Goal: Information Seeking & Learning: Learn about a topic

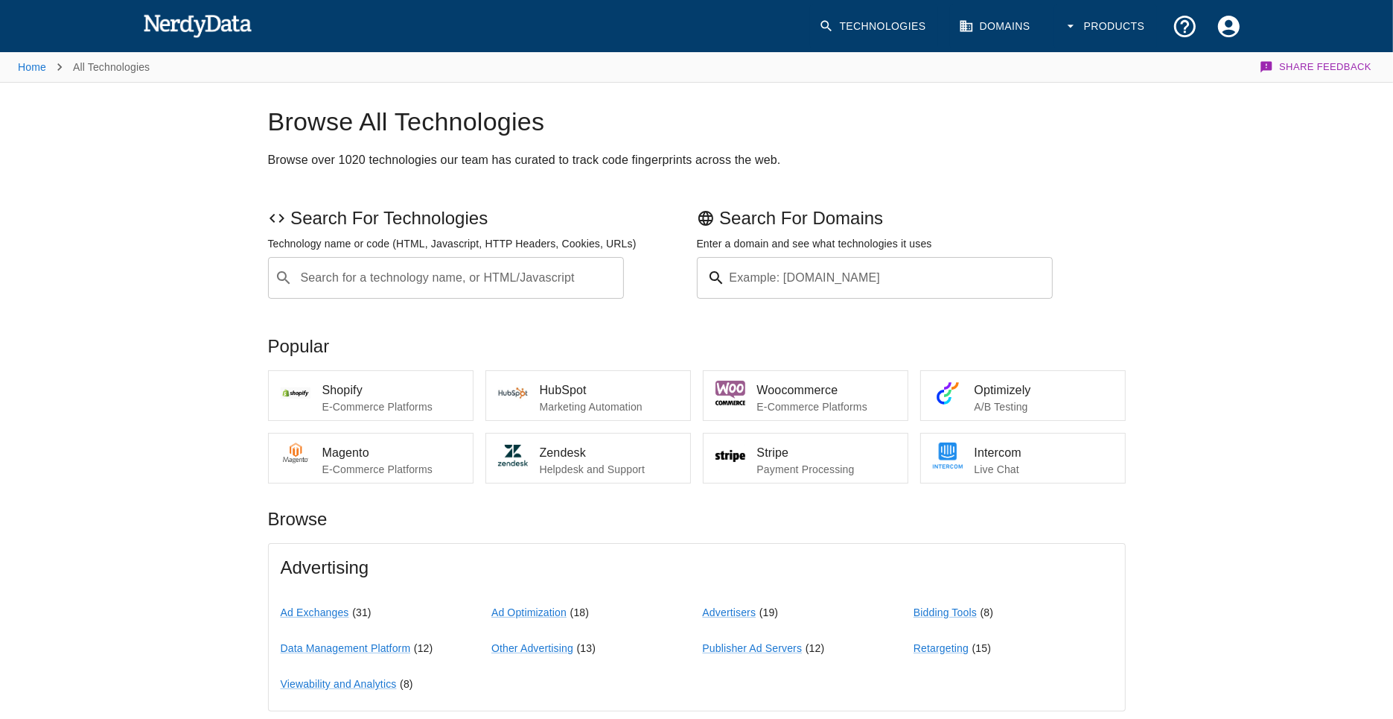
click at [226, 25] on img at bounding box center [197, 25] width 109 height 30
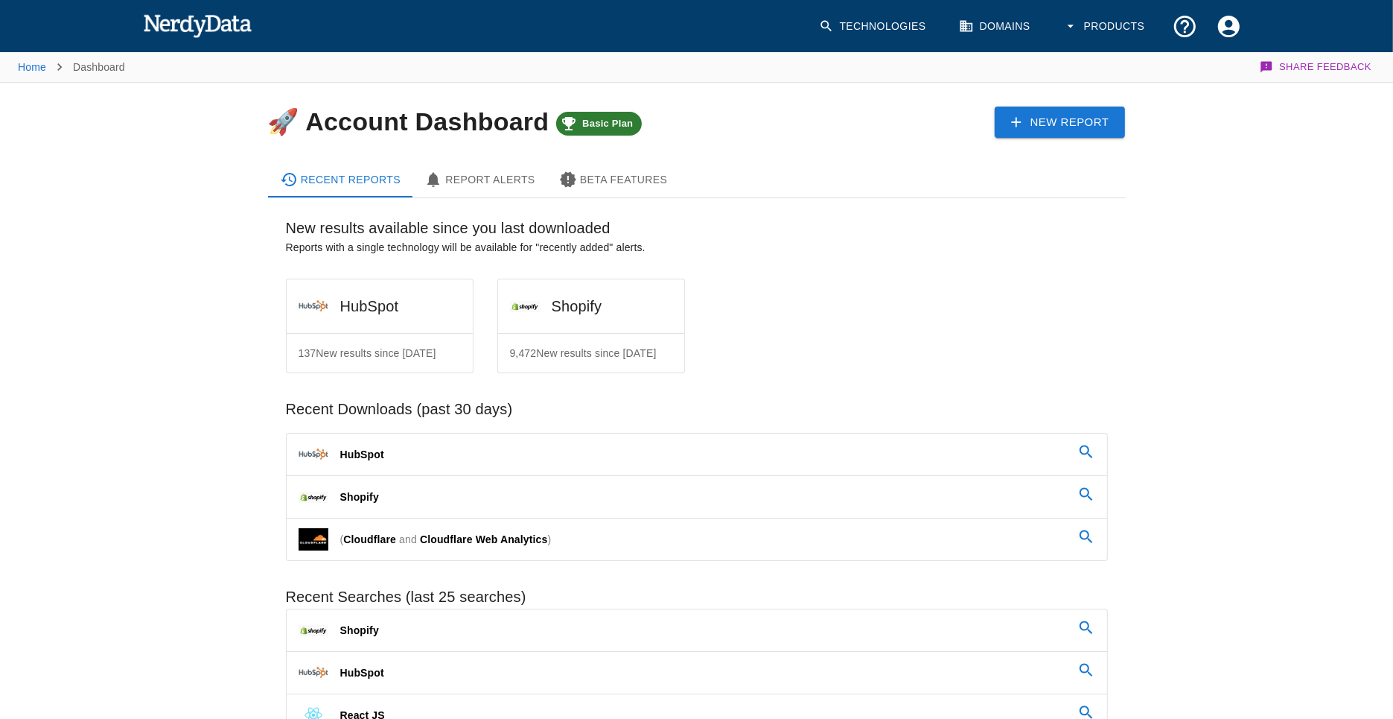
click at [223, 27] on img at bounding box center [197, 25] width 109 height 30
click at [867, 22] on link "Technologies" at bounding box center [874, 26] width 128 height 44
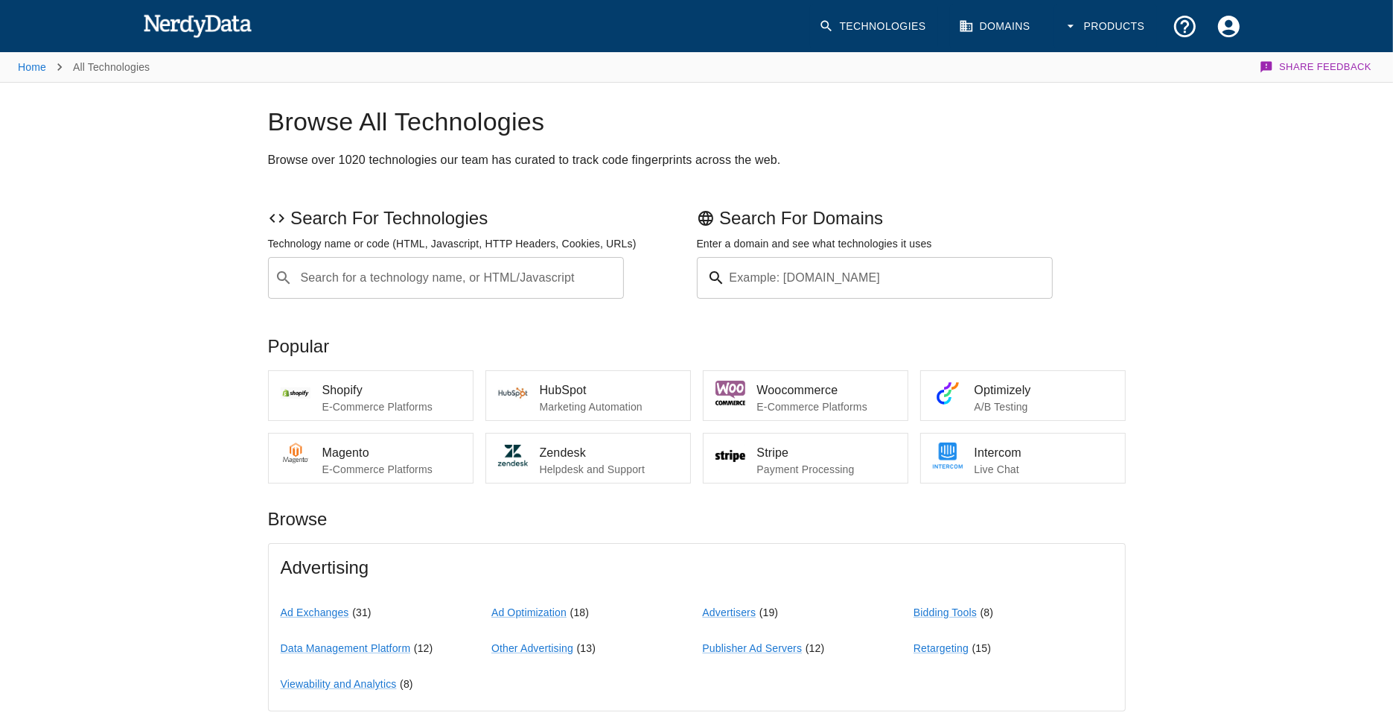
click at [718, 293] on div "Example: [DOMAIN_NAME]" at bounding box center [875, 278] width 357 height 42
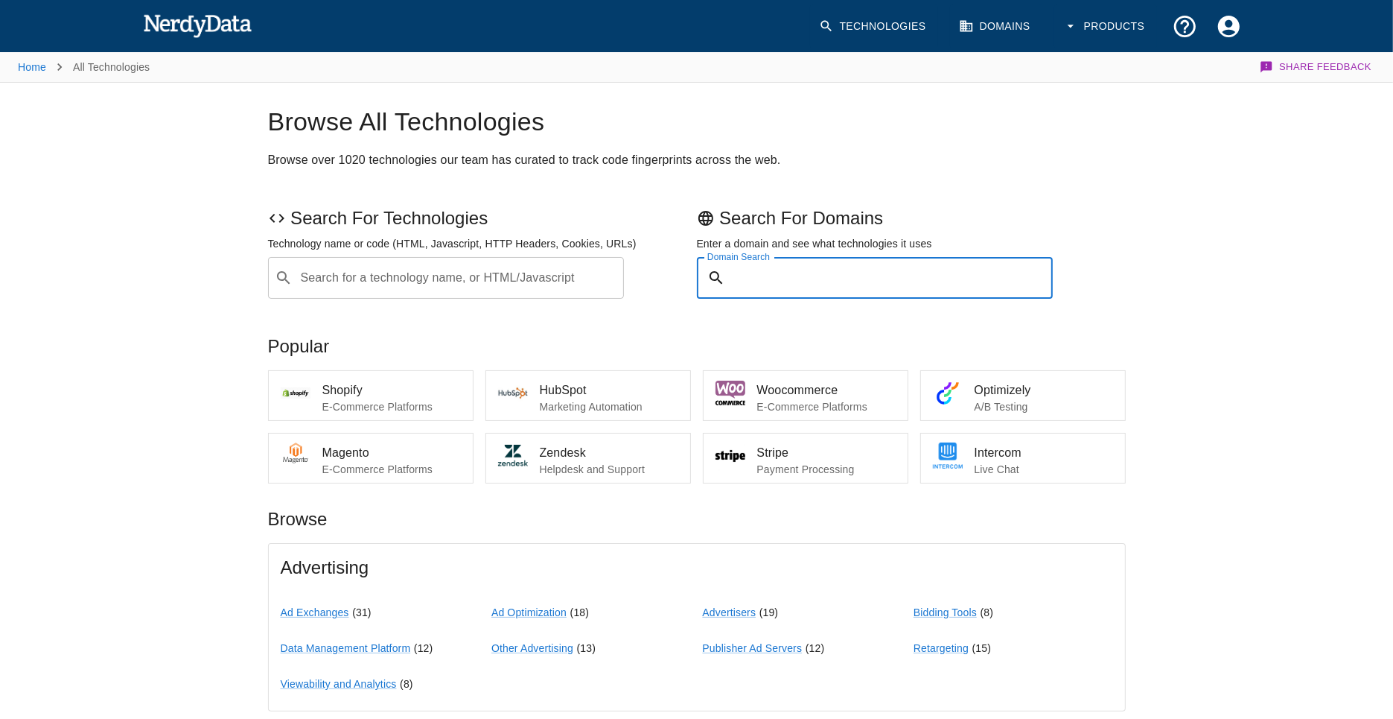
paste input "https://autoshack.com/"
type input "https://autoshack.com/"
click at [967, 267] on button "Submit" at bounding box center [1005, 278] width 76 height 23
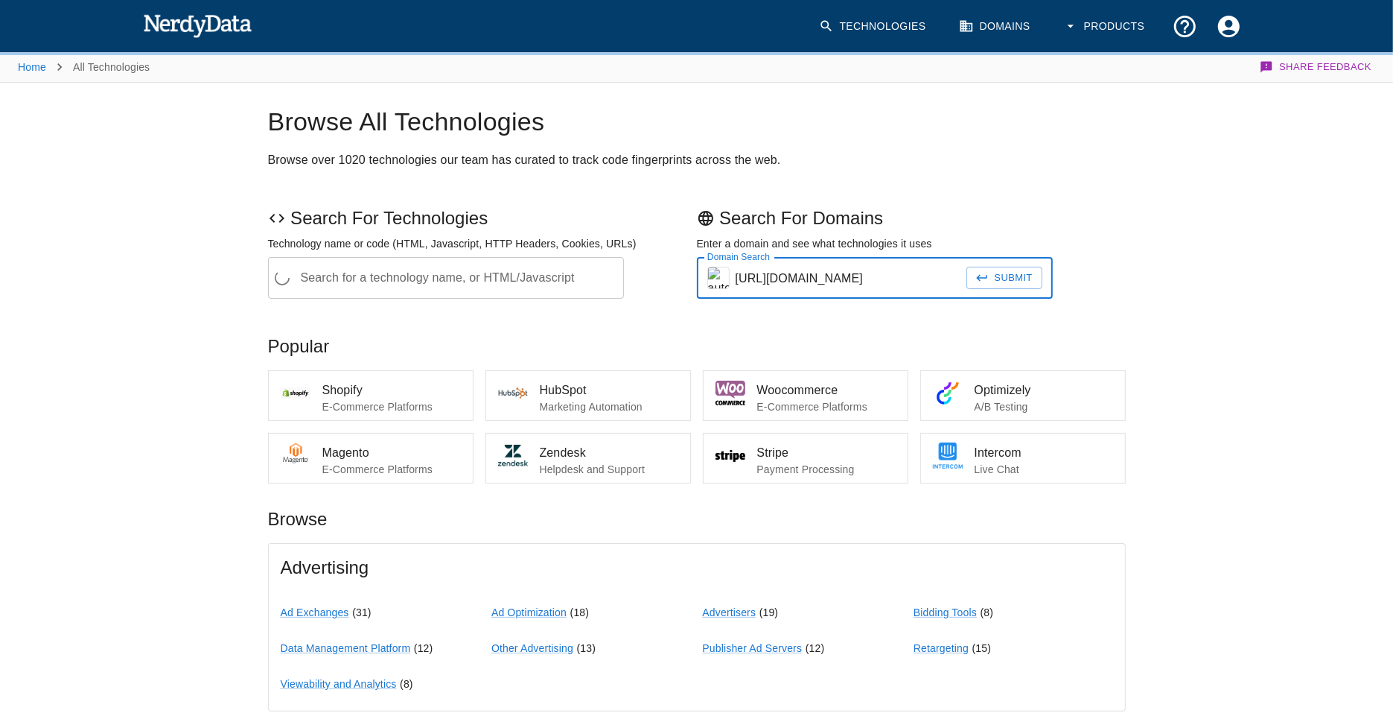
click at [1005, 272] on button "Submit" at bounding box center [1005, 278] width 76 height 23
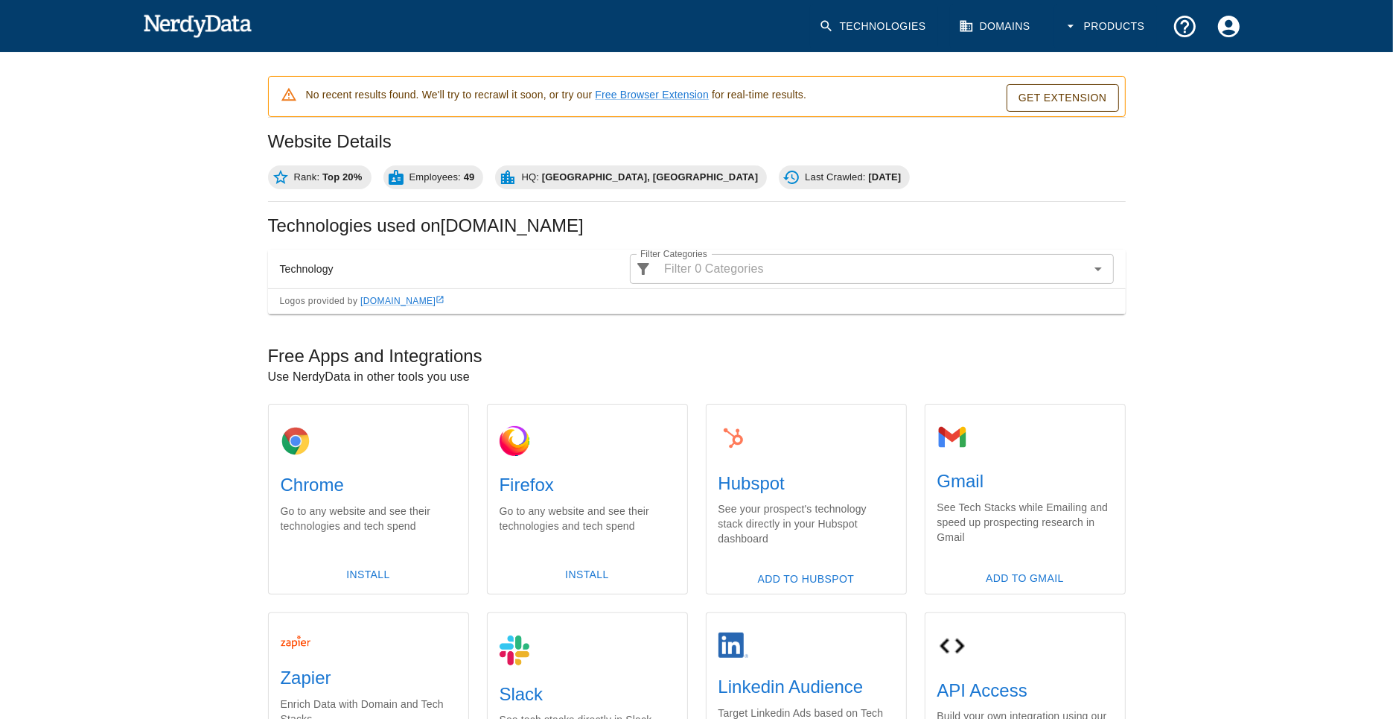
scroll to position [86, 0]
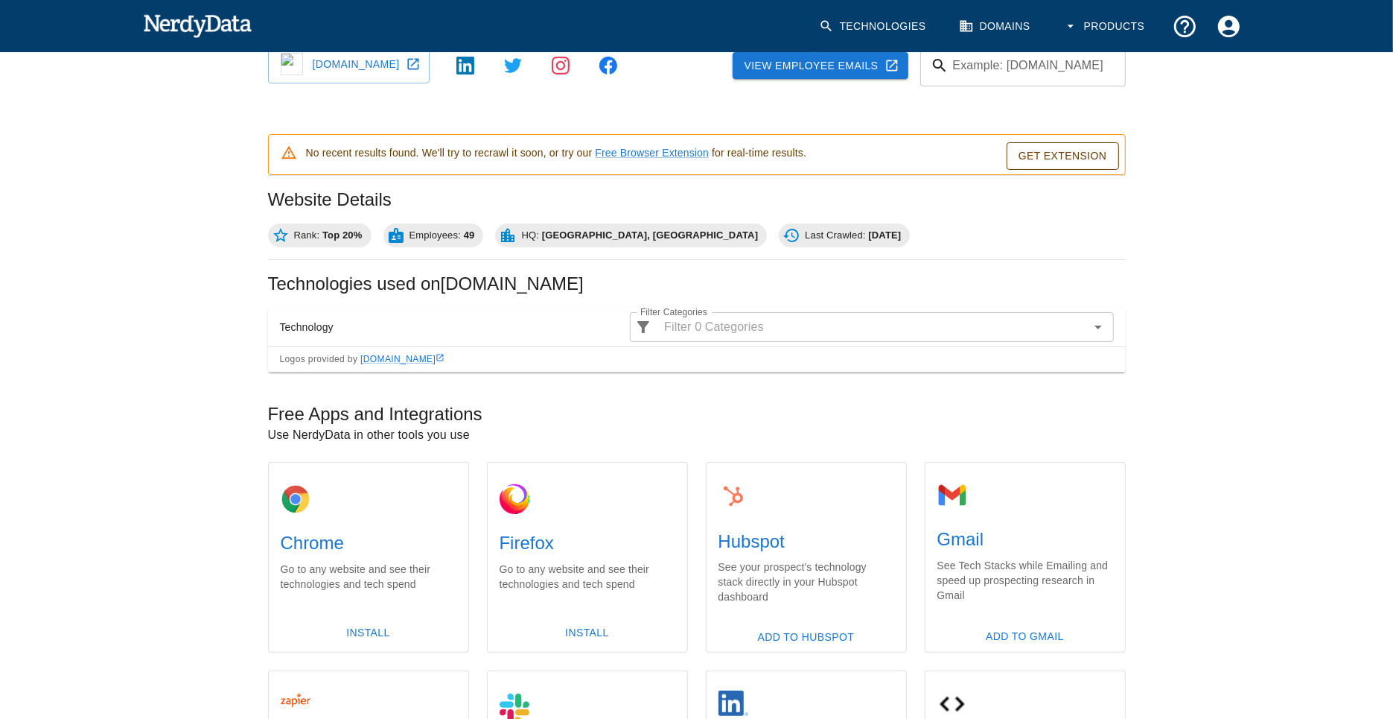
click at [1077, 156] on link "Get Extension" at bounding box center [1063, 156] width 112 height 28
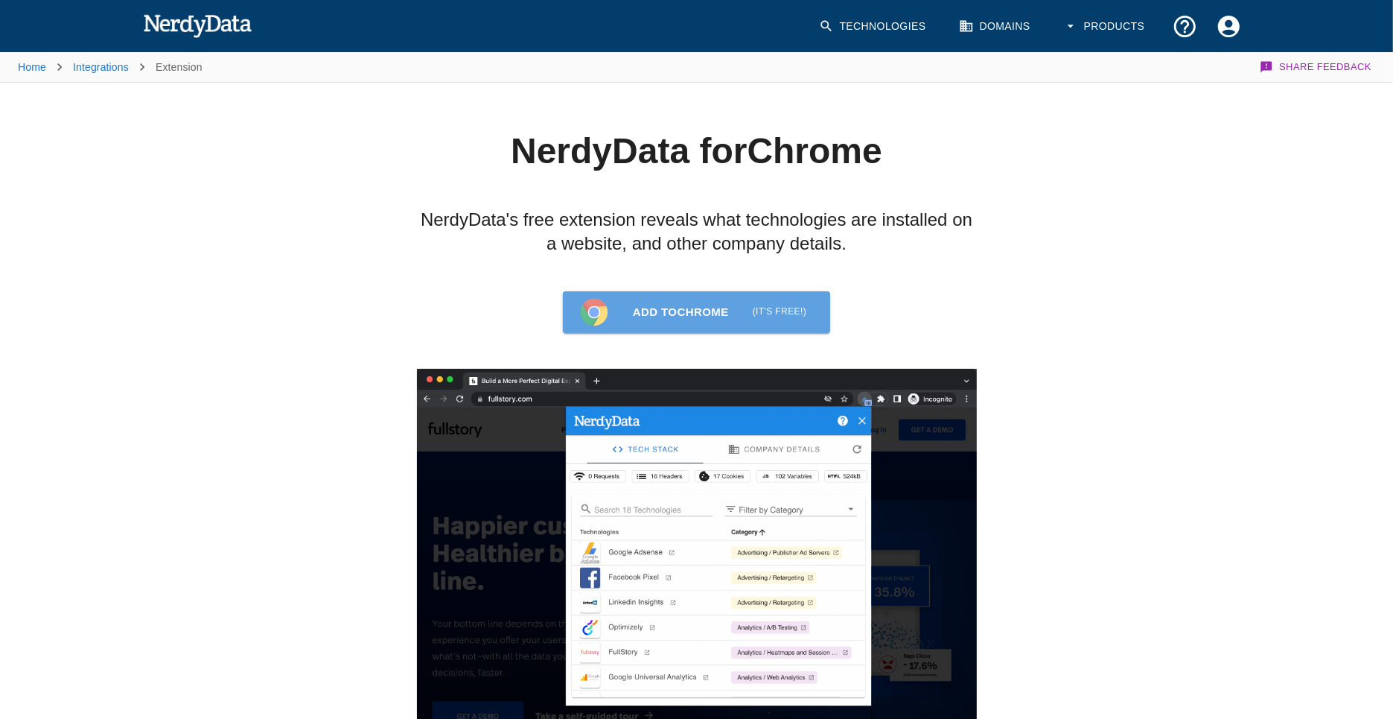
click at [657, 317] on link "Add to Chrome (it's free!)" at bounding box center [696, 312] width 267 height 42
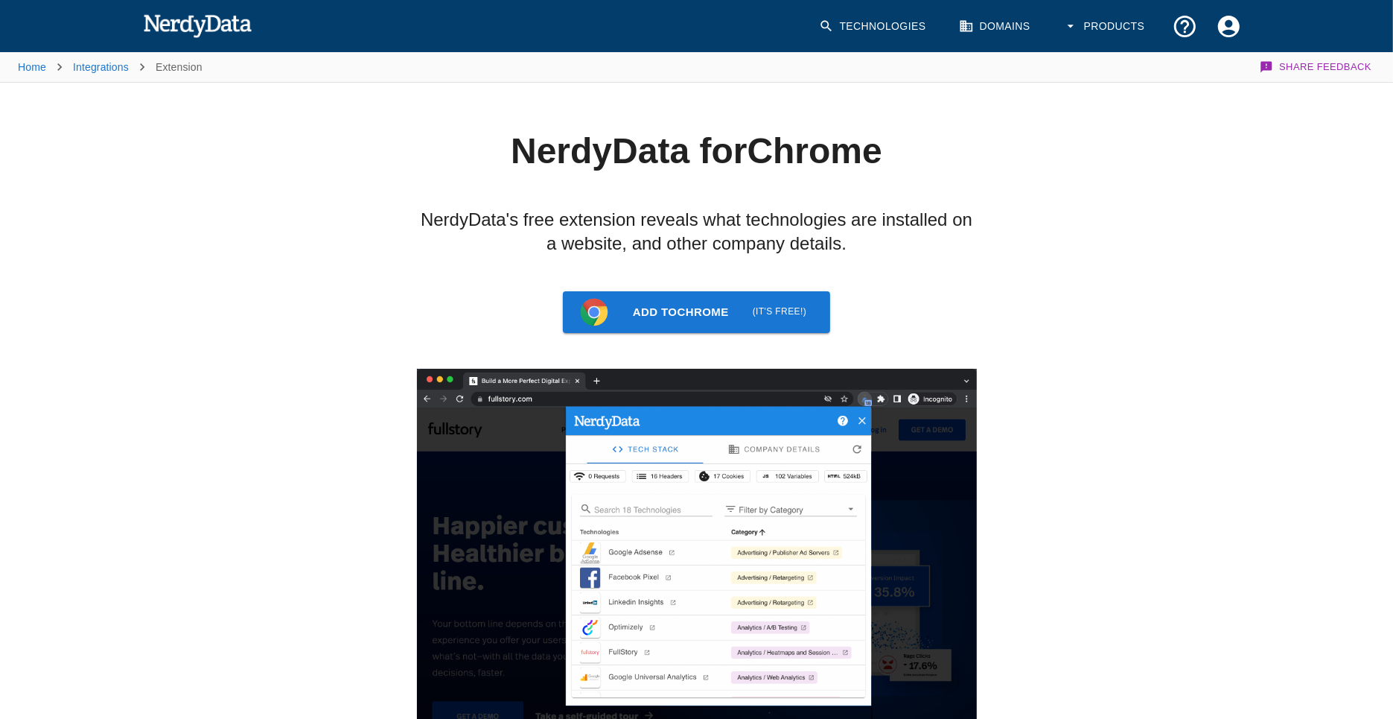
click at [243, 25] on img at bounding box center [197, 25] width 109 height 30
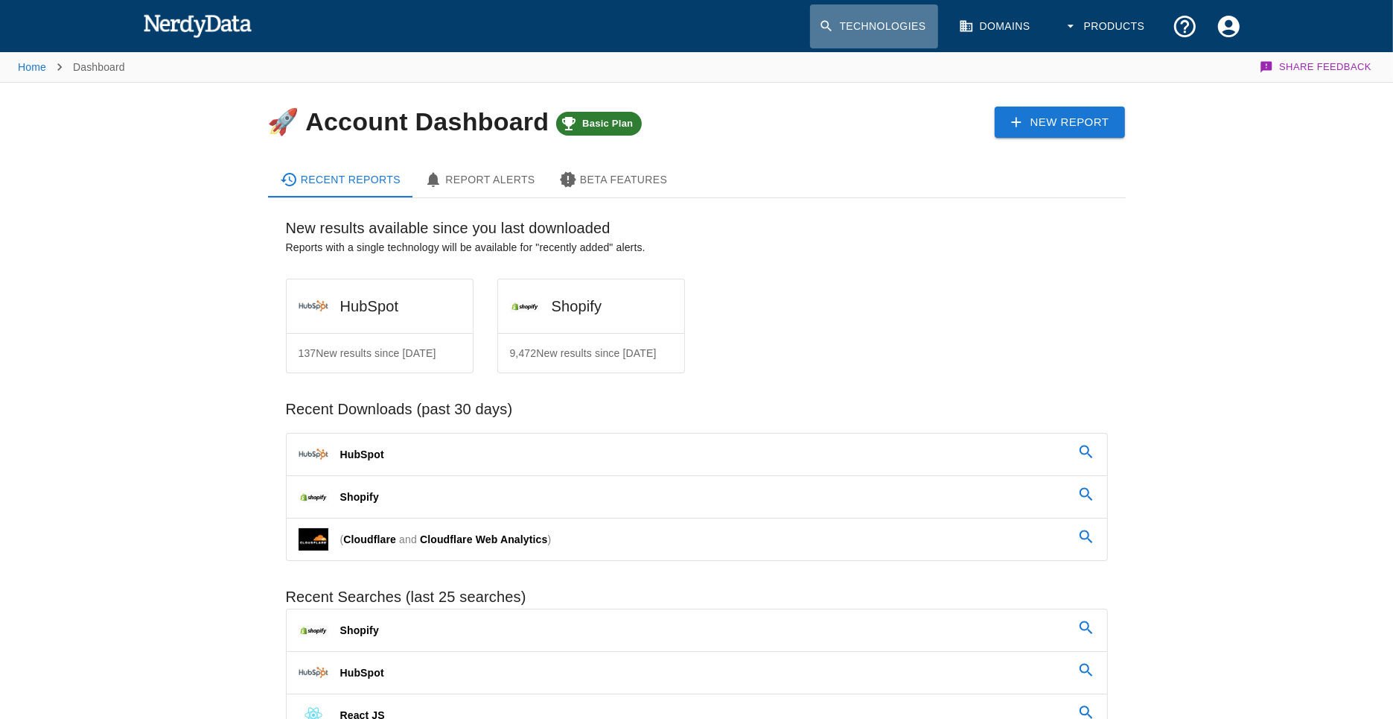
click at [867, 10] on link "Technologies" at bounding box center [874, 26] width 128 height 44
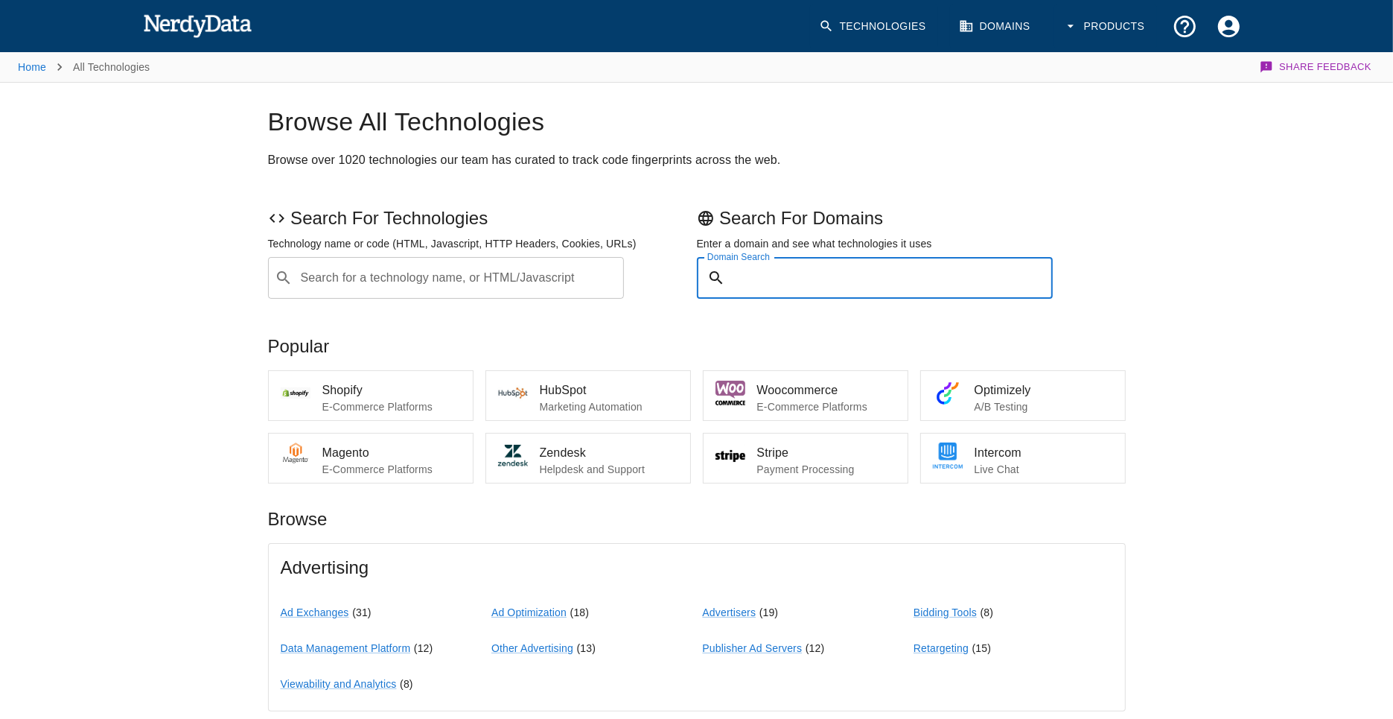
paste input "https://autoshack.com/"
type input "https://autoshack.com/"
click at [967, 267] on button "Submit" at bounding box center [1005, 278] width 76 height 23
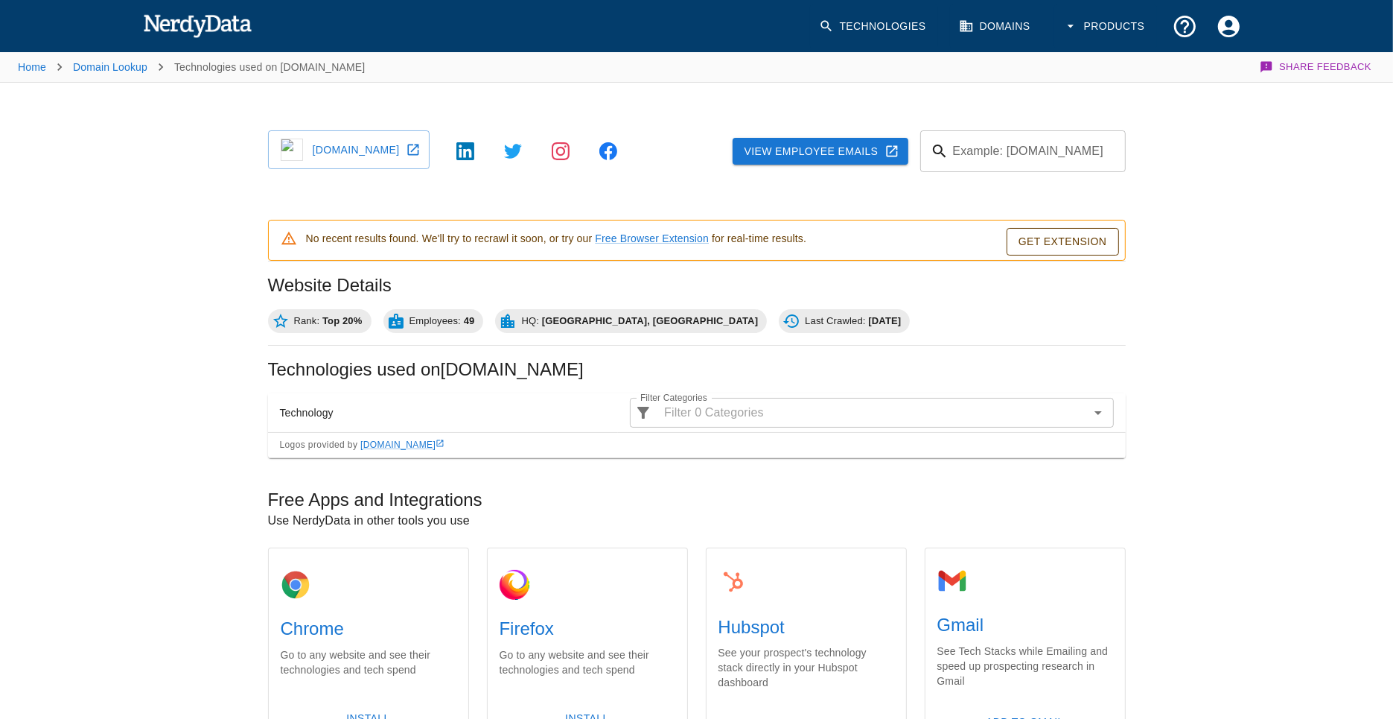
click at [868, 325] on b "19/02/2025" at bounding box center [884, 320] width 33 height 11
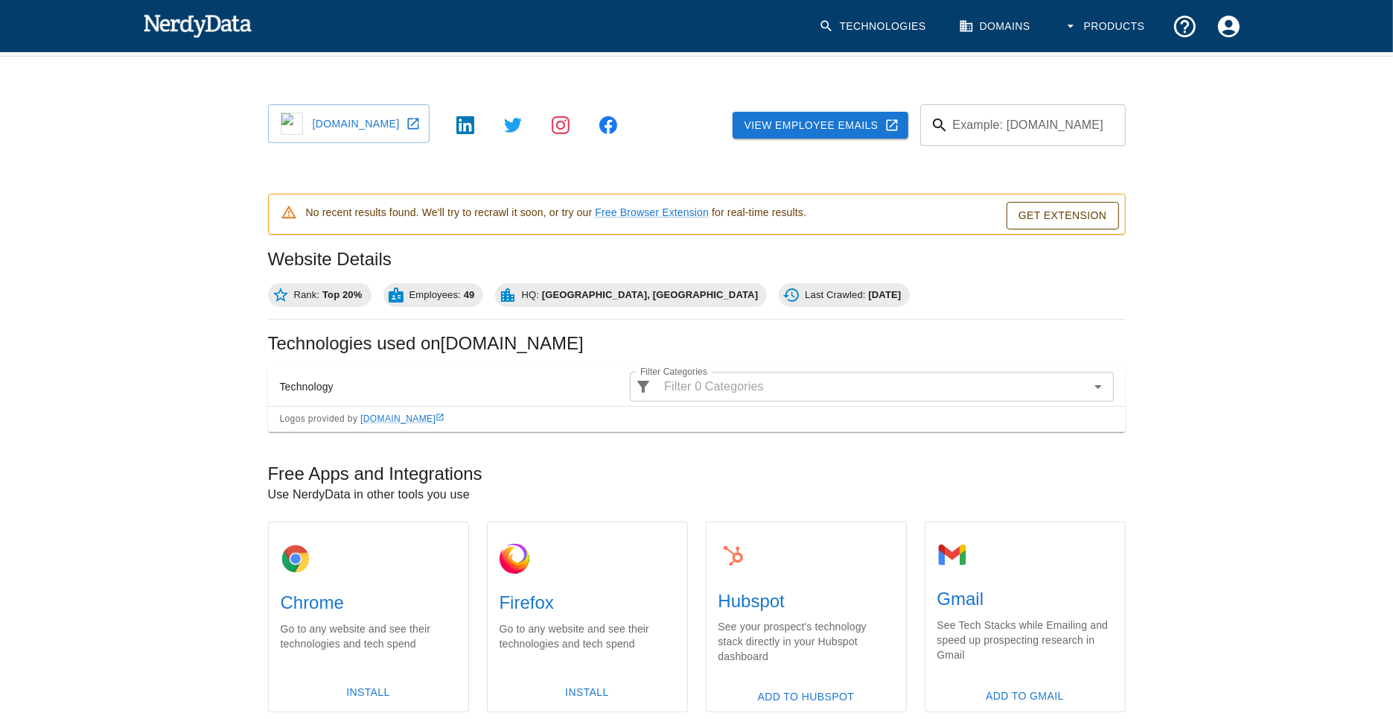
scroll to position [23, 0]
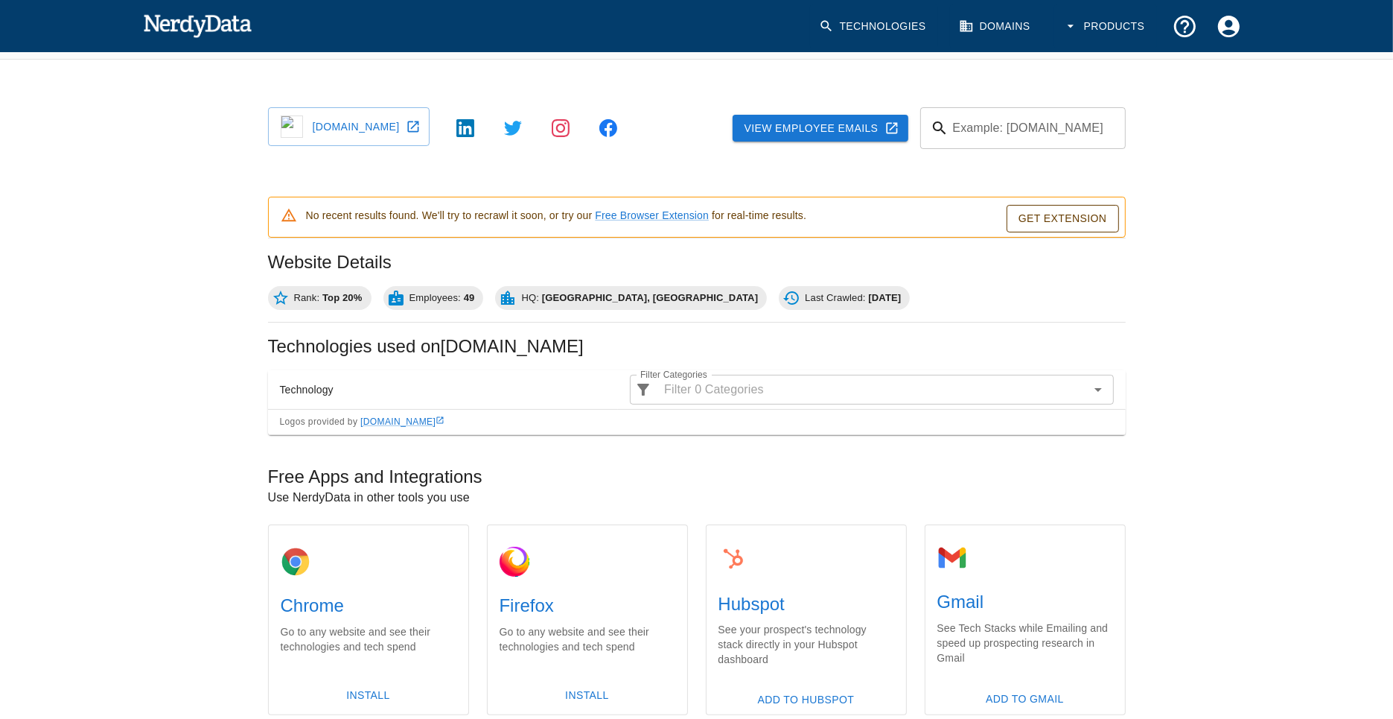
click at [452, 348] on h2 "Technologies used on autoshack.com" at bounding box center [697, 346] width 858 height 24
